Goal: Register for event/course

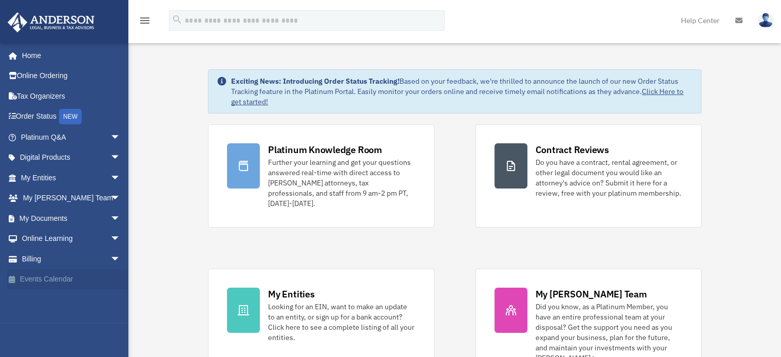
click at [83, 275] on link "Events Calendar" at bounding box center [71, 279] width 129 height 21
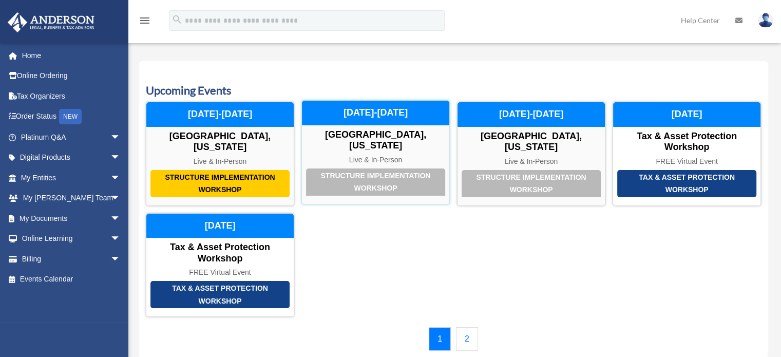
click at [402, 189] on div "Structure Implementation Workshop" at bounding box center [375, 181] width 139 height 27
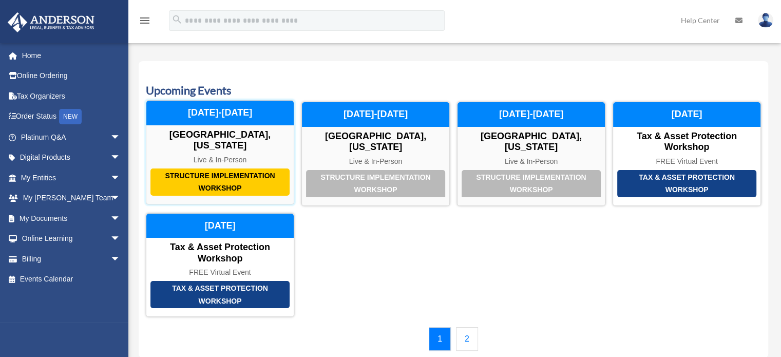
click at [256, 185] on div "Structure Implementation Workshop" at bounding box center [219, 181] width 139 height 27
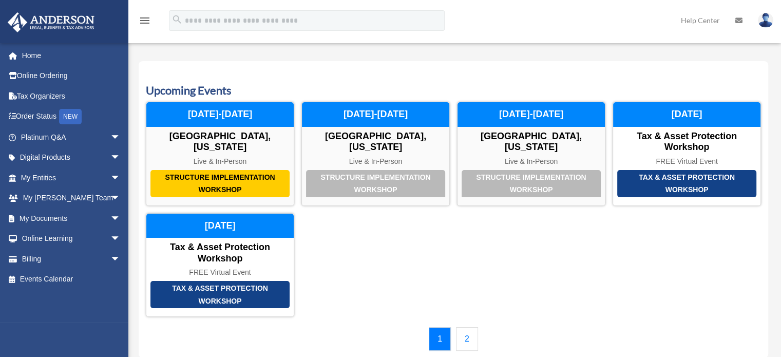
click at [471, 341] on link "2" at bounding box center [467, 339] width 22 height 24
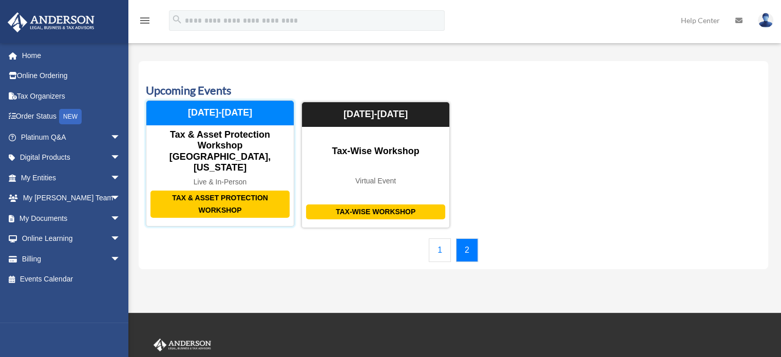
click at [247, 152] on div "Tax & Asset Protection Workshop Tax & Asset Protection Workshop Las Vegas, Neva…" at bounding box center [220, 163] width 148 height 126
